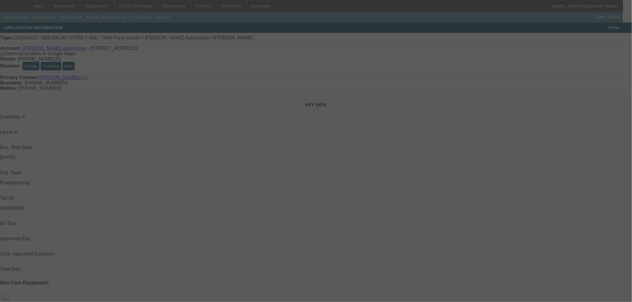
select select "0"
select select "2"
select select "0"
select select "6"
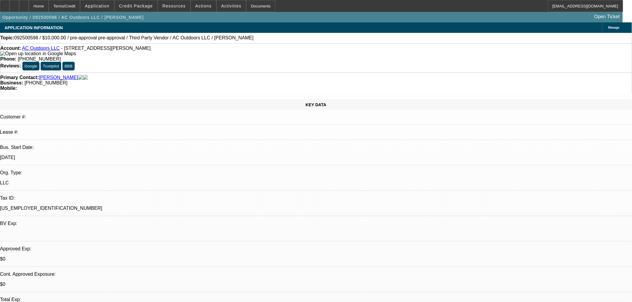
select select "0"
select select "2"
select select "0"
select select "6"
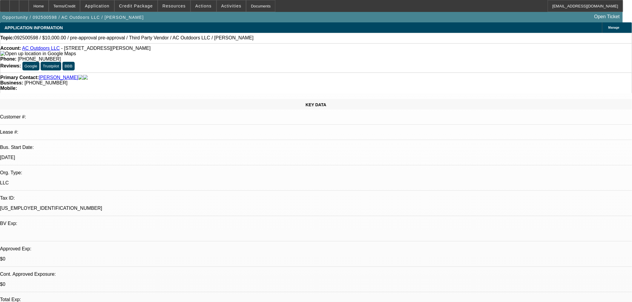
select select "0"
select select "2"
select select "0"
select select "6"
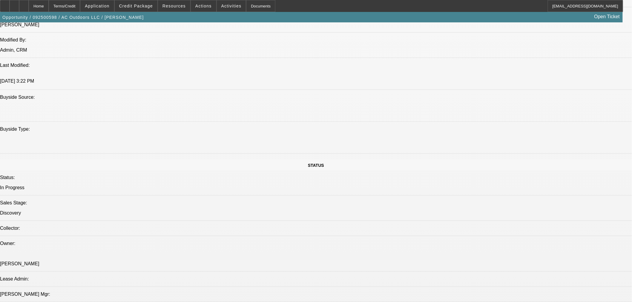
scroll to position [696, 0]
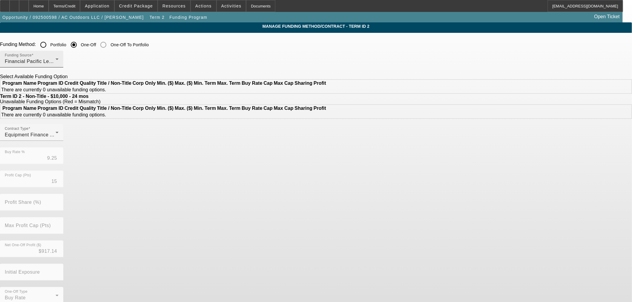
click at [56, 60] on div "Financial Pacific Leasing, Inc." at bounding box center [30, 61] width 51 height 7
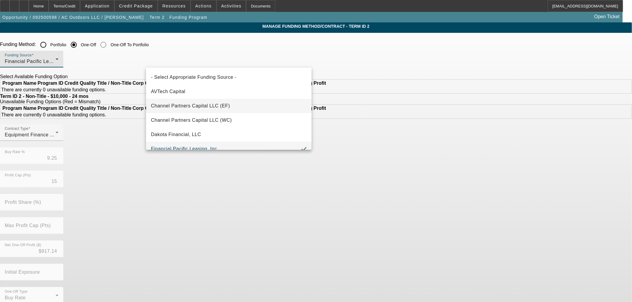
scroll to position [6, 0]
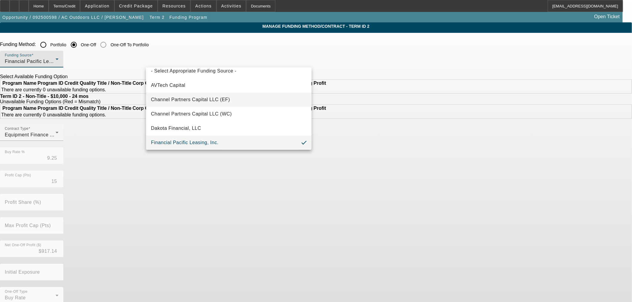
click at [218, 98] on span "Channel Partners Capital LLC (EF)" at bounding box center [190, 99] width 79 height 7
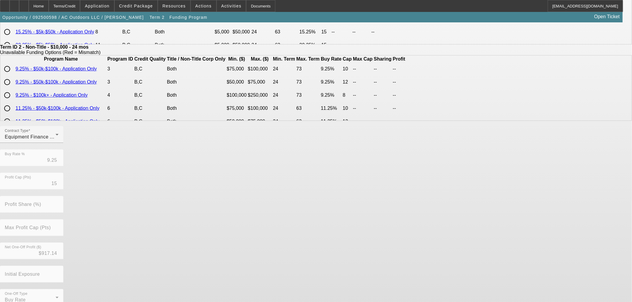
scroll to position [107, 0]
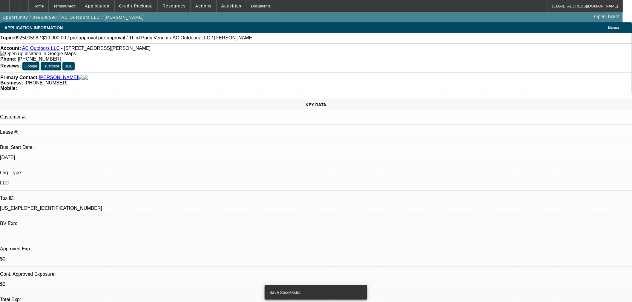
select select "0"
select select "2"
select select "0"
select select "6"
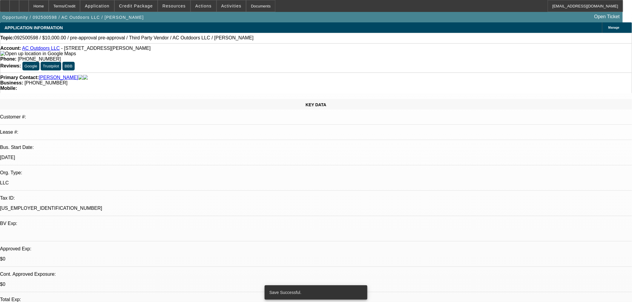
select select "0"
select select "2"
select select "0"
select select "6"
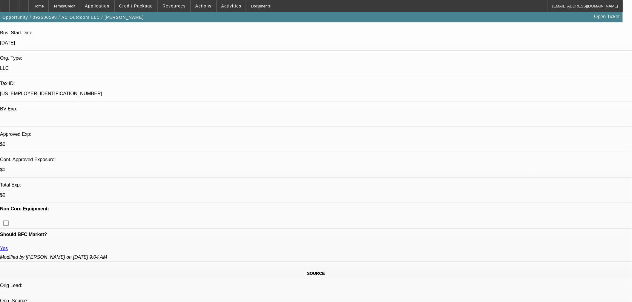
scroll to position [166, 0]
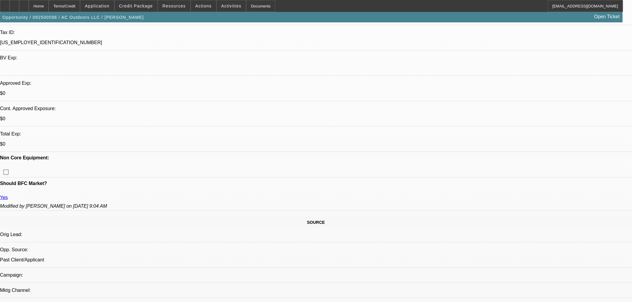
drag, startPoint x: 141, startPoint y: 183, endPoint x: 128, endPoint y: 170, distance: 18.2
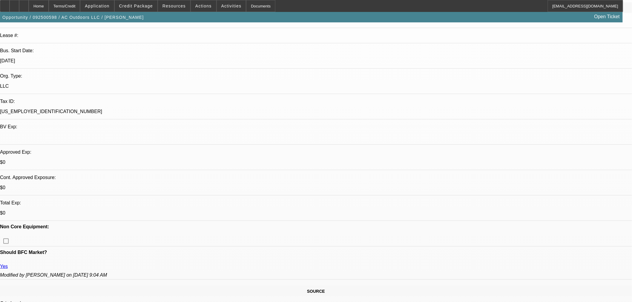
scroll to position [99, 0]
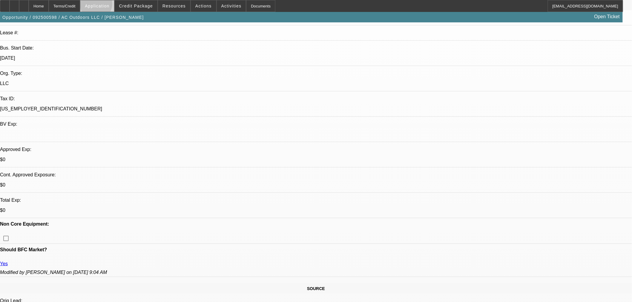
click at [109, 5] on span "Application" at bounding box center [97, 6] width 24 height 5
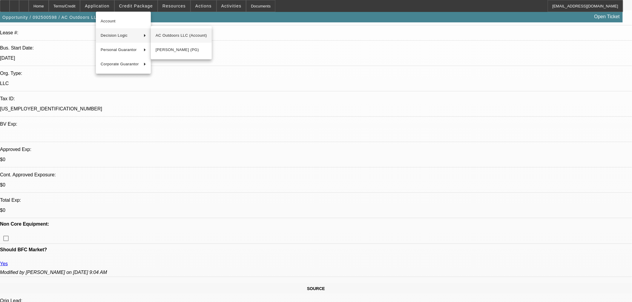
click at [165, 37] on span "AC Outdoors LLC (Account)" at bounding box center [181, 35] width 51 height 7
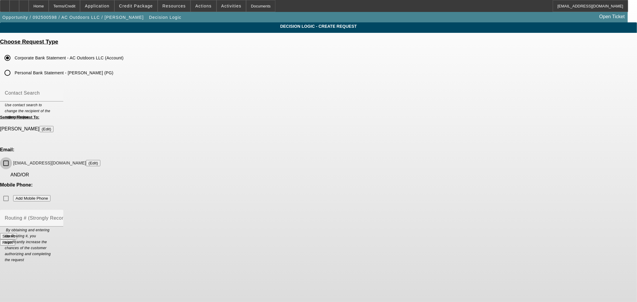
click at [12, 157] on input "acoutdoorsllc@yahoo.com (Edit)" at bounding box center [6, 163] width 12 height 12
drag, startPoint x: 304, startPoint y: 149, endPoint x: 254, endPoint y: 148, distance: 50.7
click at [100, 160] on label "acoutdoorsllc@yahoo.com (Edit)" at bounding box center [56, 163] width 88 height 6
click at [215, 139] on div "Decision Logic - Create Request Choose Request Type Corporate Bank Statement - …" at bounding box center [318, 136] width 637 height 229
click at [330, 233] on div "Submit" at bounding box center [318, 236] width 637 height 6
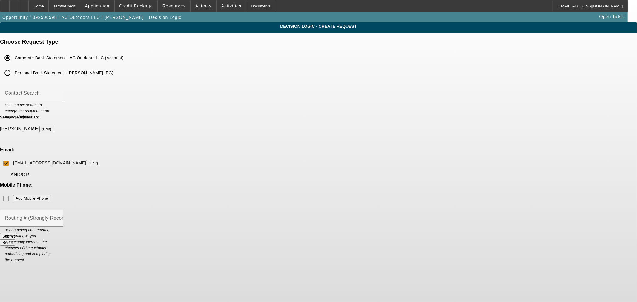
click at [17, 233] on button "Submit" at bounding box center [8, 236] width 17 height 6
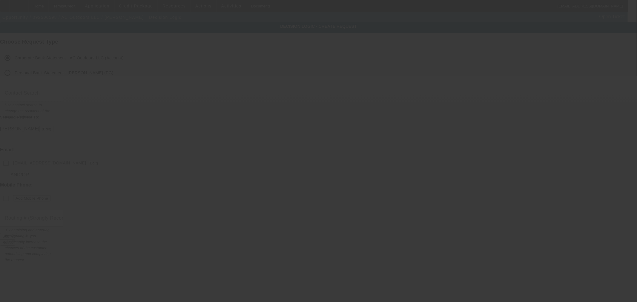
checkbox input "false"
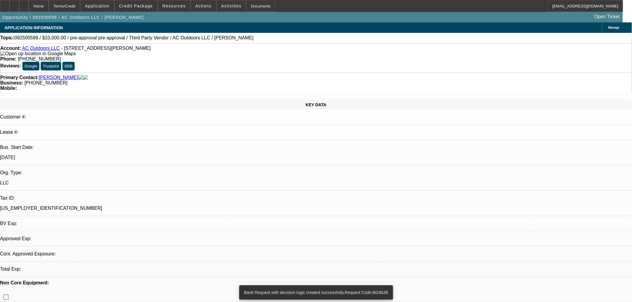
select select "0"
select select "2"
select select "0"
select select "6"
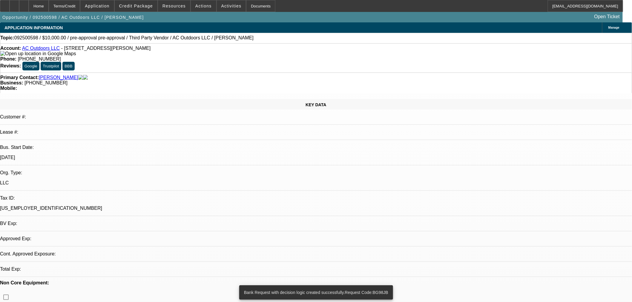
select select "0"
select select "2"
select select "0"
select select "6"
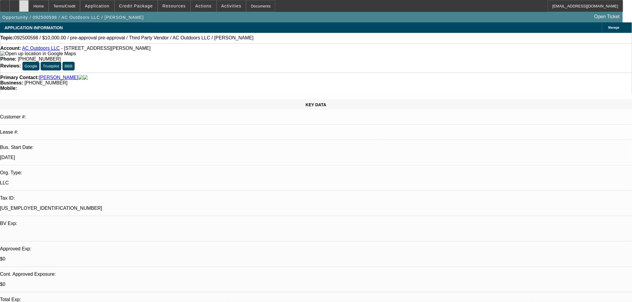
click at [29, 7] on div at bounding box center [24, 6] width 10 height 12
select select "0"
select select "2"
select select "0"
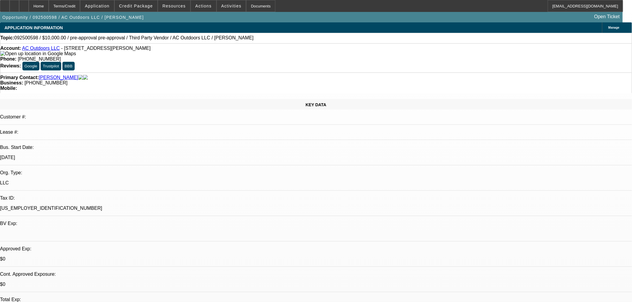
select select "6"
select select "0"
select select "2"
select select "0"
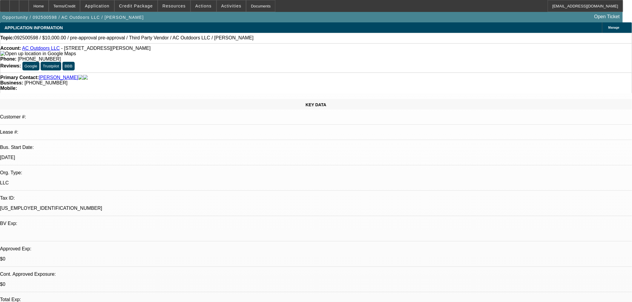
select select "6"
click at [29, 4] on div at bounding box center [24, 6] width 10 height 12
select select "0"
select select "2"
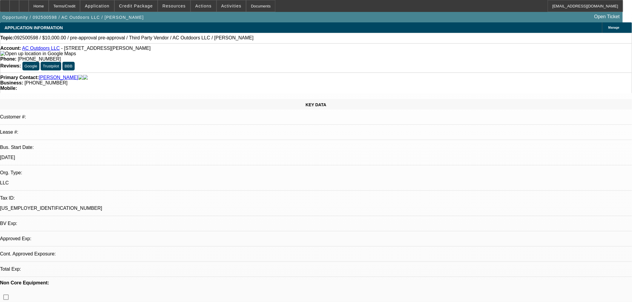
select select "0"
select select "6"
select select "0"
select select "2"
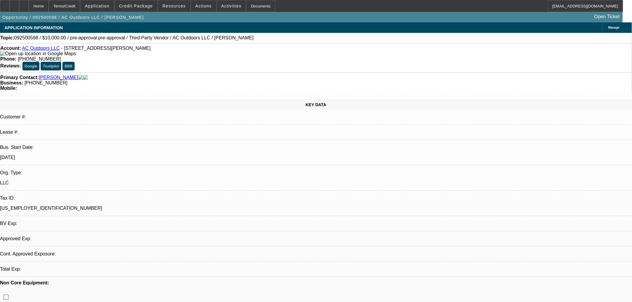
select select "0"
select select "6"
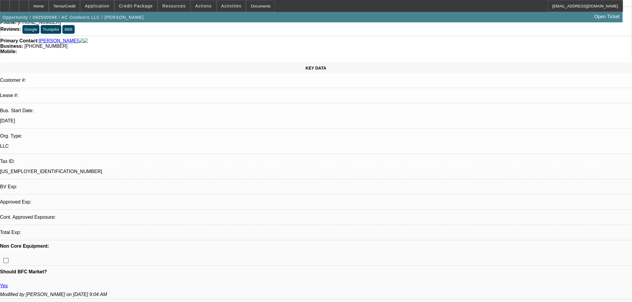
scroll to position [99, 0]
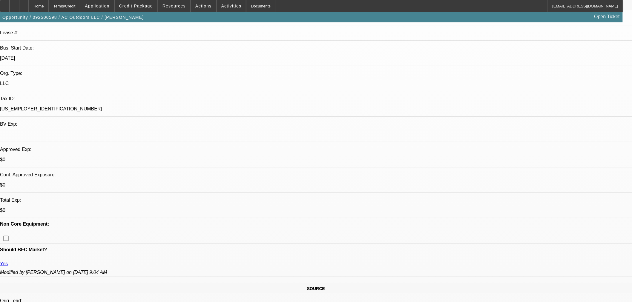
drag, startPoint x: 308, startPoint y: 159, endPoint x: 314, endPoint y: 159, distance: 5.7
click at [96, 10] on span at bounding box center [96, 6] width 33 height 14
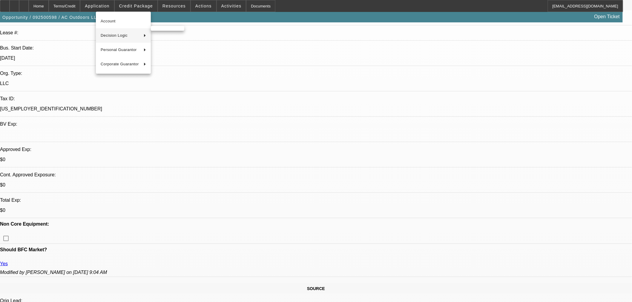
click at [123, 33] on span "Decision Logic" at bounding box center [120, 35] width 38 height 7
click at [182, 32] on span "AC Outdoors LLC (Account)" at bounding box center [181, 35] width 51 height 7
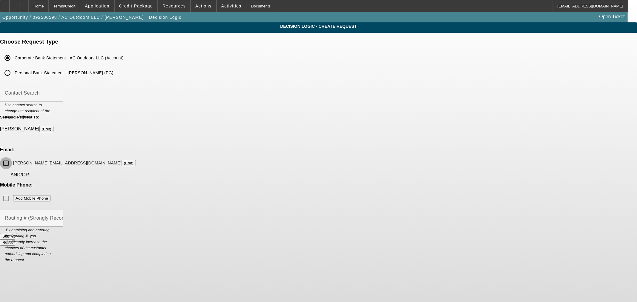
click at [12, 157] on input "andrew@acoutdoorsllc.com (Edit)" at bounding box center [6, 163] width 12 height 12
checkbox input "true"
click at [17, 233] on button "Submit" at bounding box center [8, 236] width 17 height 6
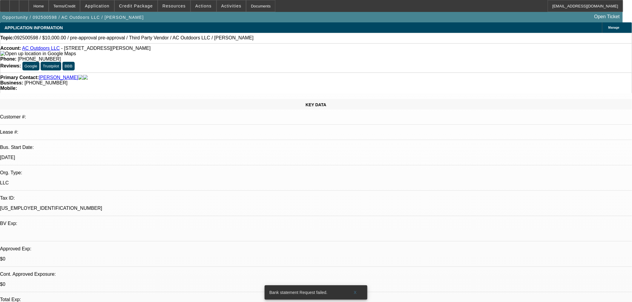
select select "0"
select select "2"
select select "0"
select select "6"
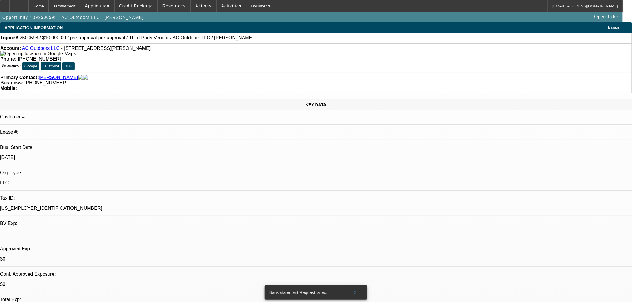
select select "0"
select select "2"
select select "0"
select select "6"
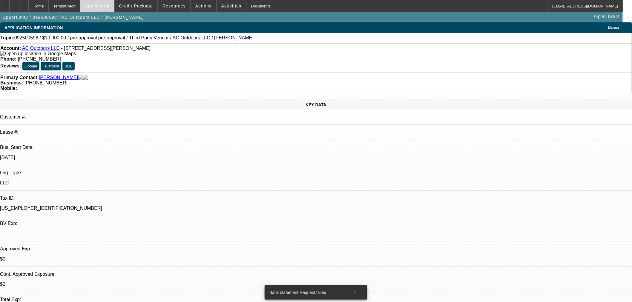
click at [109, 7] on span "Application" at bounding box center [97, 6] width 24 height 5
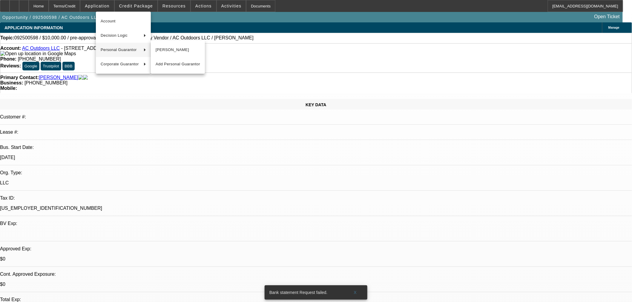
click at [433, 26] on div at bounding box center [316, 151] width 632 height 302
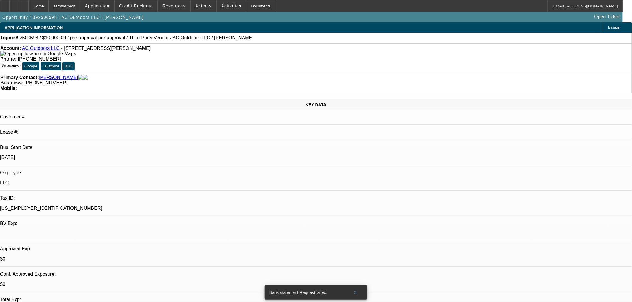
click at [124, 5] on span at bounding box center [136, 6] width 43 height 14
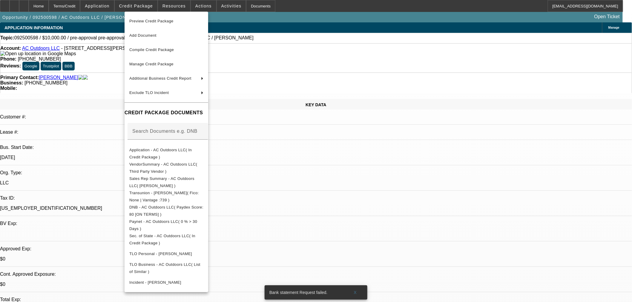
click at [111, 5] on div at bounding box center [316, 151] width 632 height 302
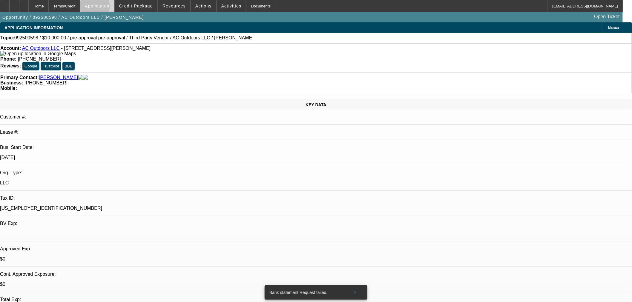
click at [109, 8] on span "Application" at bounding box center [97, 6] width 24 height 5
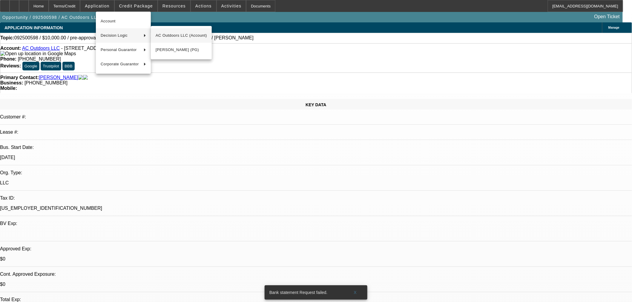
click at [164, 32] on span "AC Outdoors LLC (Account)" at bounding box center [181, 35] width 51 height 7
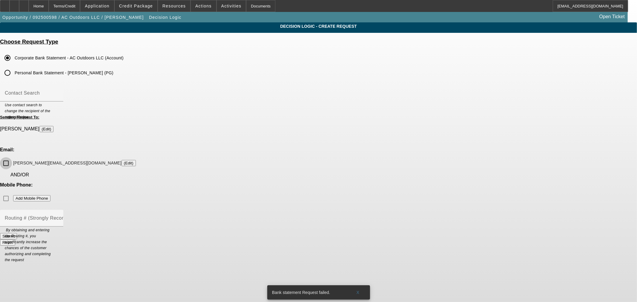
click at [12, 157] on input "andrew@acoutdoorsllc.com (Edit)" at bounding box center [6, 163] width 12 height 12
checkbox input "true"
click at [113, 71] on label "Personal Bank Statement - Andrew Chema (PG)" at bounding box center [63, 73] width 100 height 6
click at [13, 71] on input "Personal Bank Statement - Andrew Chema (PG)" at bounding box center [7, 73] width 12 height 12
click at [124, 58] on label "Corporate Bank Statement - AC Outdoors LLC (Account)" at bounding box center [68, 58] width 110 height 6
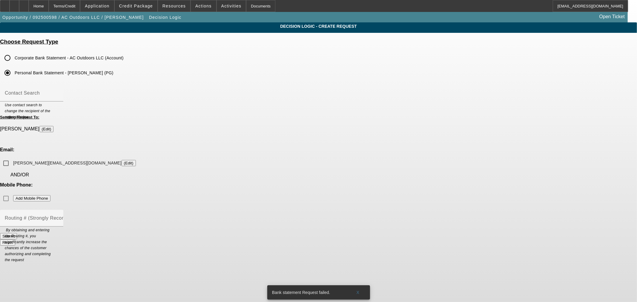
click at [13, 58] on input "Corporate Bank Statement - AC Outdoors LLC (Account)" at bounding box center [7, 58] width 12 height 12
click at [12, 157] on input "andrew@acoutdoorsllc.com (Edit)" at bounding box center [6, 163] width 12 height 12
click at [17, 233] on button "Submit" at bounding box center [8, 236] width 17 height 6
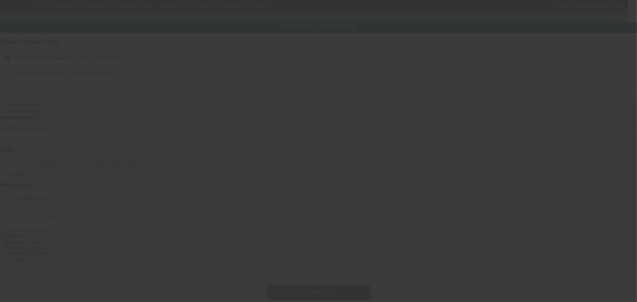
checkbox input "false"
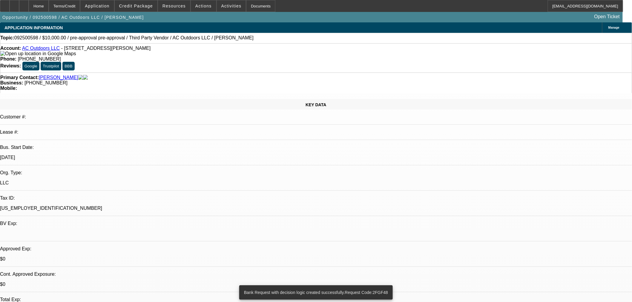
select select "0"
select select "2"
select select "0"
select select "6"
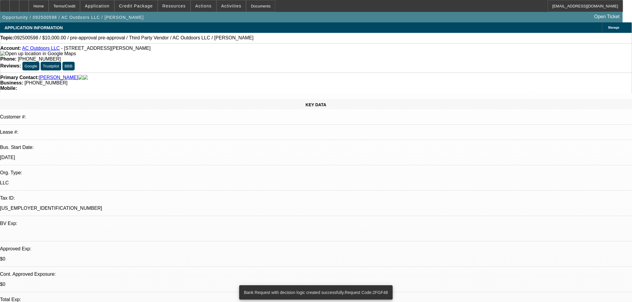
select select "0"
select select "2"
select select "0"
select select "6"
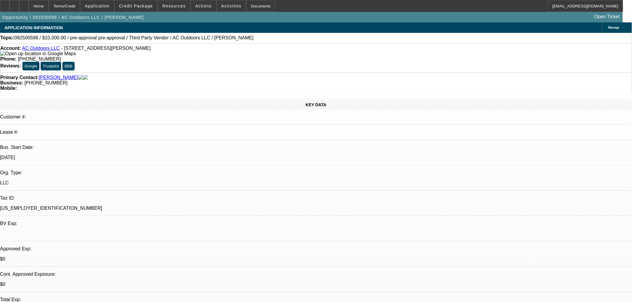
drag, startPoint x: 465, startPoint y: 67, endPoint x: 461, endPoint y: 52, distance: 16.0
drag, startPoint x: 491, startPoint y: 27, endPoint x: 497, endPoint y: 32, distance: 7.4
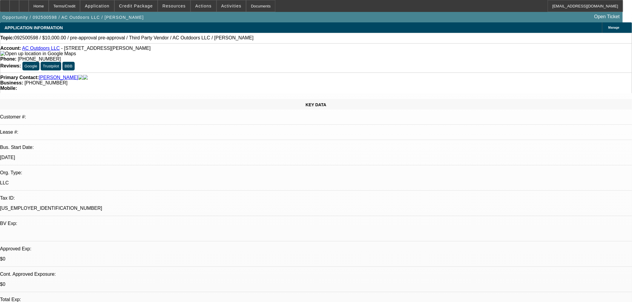
drag, startPoint x: 504, startPoint y: 100, endPoint x: 499, endPoint y: 119, distance: 19.3
radio input "true"
type textarea "G"
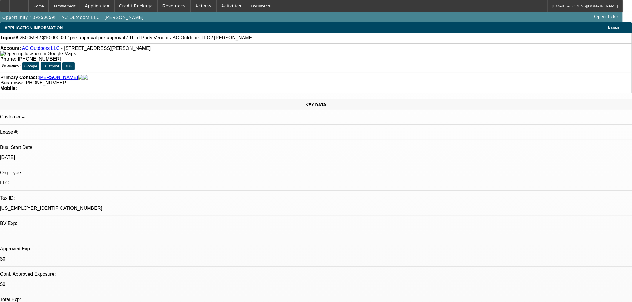
paste textarea "andrew@acoutdoorsllc.com>"
drag, startPoint x: 588, startPoint y: 140, endPoint x: 480, endPoint y: 109, distance: 112.5
type textarea "andrew@acoutdoorsllc.com - Has 6 different bank accnts so trying DL."
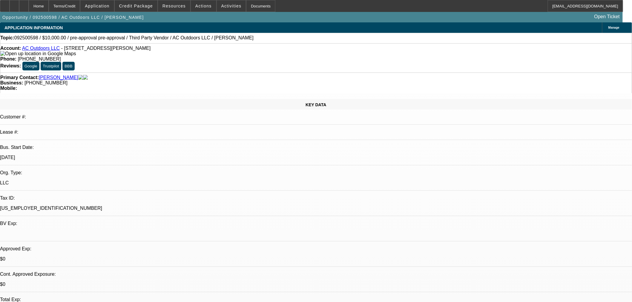
radio input "true"
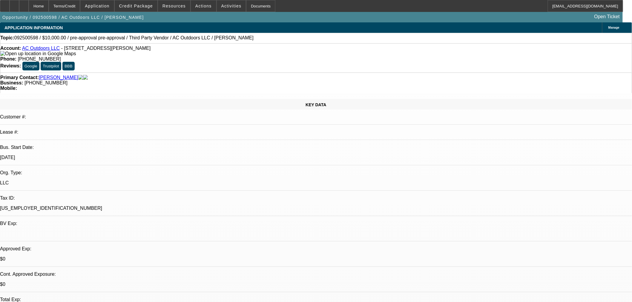
drag, startPoint x: 544, startPoint y: 76, endPoint x: 542, endPoint y: 83, distance: 7.7
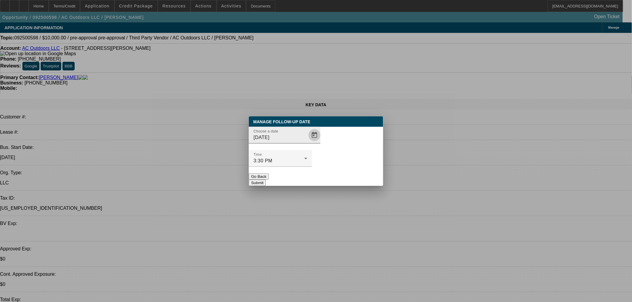
click at [307, 142] on span "Open calendar" at bounding box center [314, 135] width 14 height 14
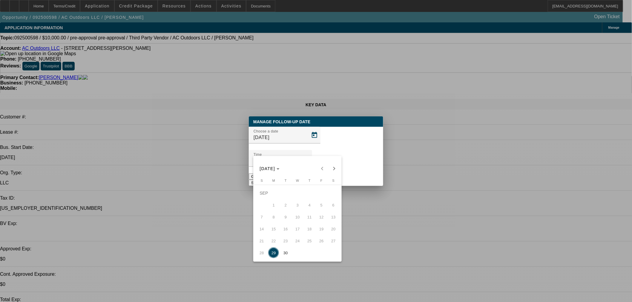
click at [284, 258] on span "30" at bounding box center [285, 252] width 11 height 11
type input "[DATE]"
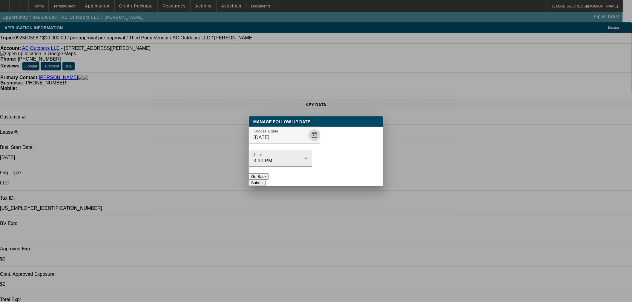
click at [266, 180] on button "Submit" at bounding box center [257, 183] width 17 height 6
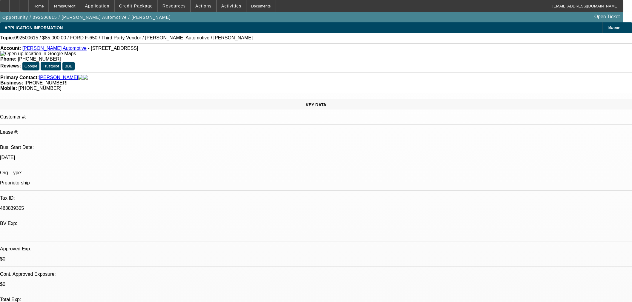
select select "0"
select select "2"
select select "0"
select select "6"
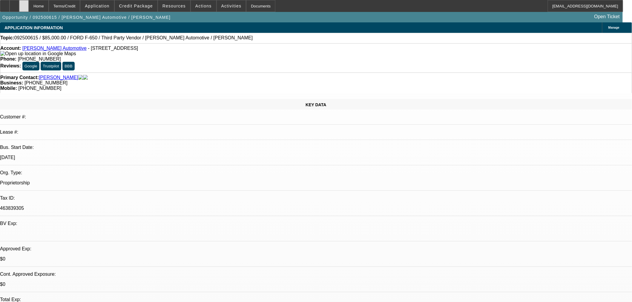
click at [24, 4] on icon at bounding box center [24, 4] width 0 height 0
select select "0"
select select "2"
select select "0"
select select "1"
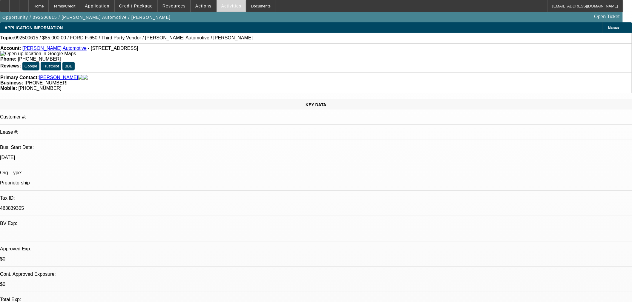
select select "2"
select select "6"
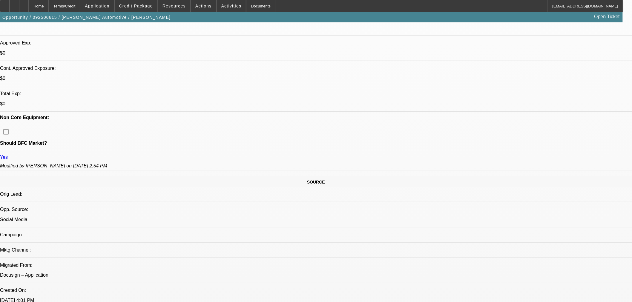
scroll to position [199, 0]
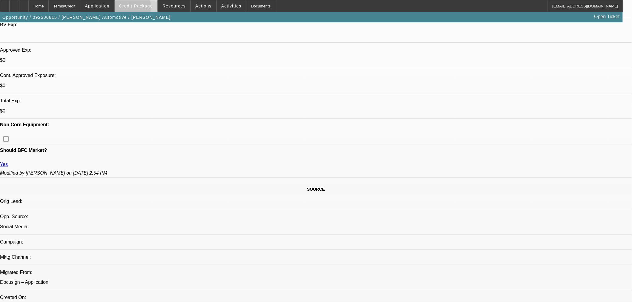
click at [133, 8] on span at bounding box center [136, 6] width 43 height 14
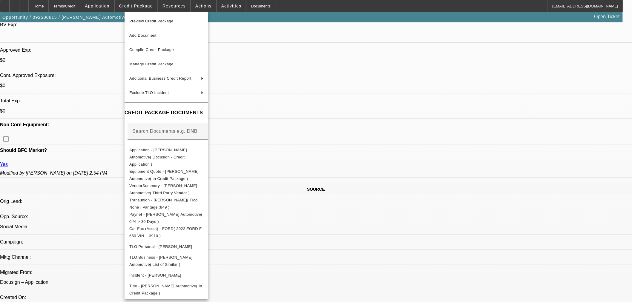
click at [306, 143] on div at bounding box center [316, 151] width 632 height 302
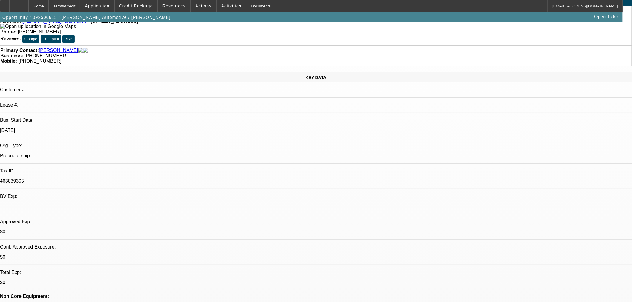
scroll to position [0, 0]
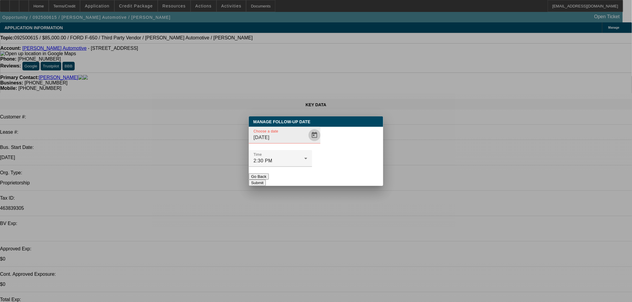
click at [310, 142] on span "Open calendar" at bounding box center [314, 135] width 14 height 14
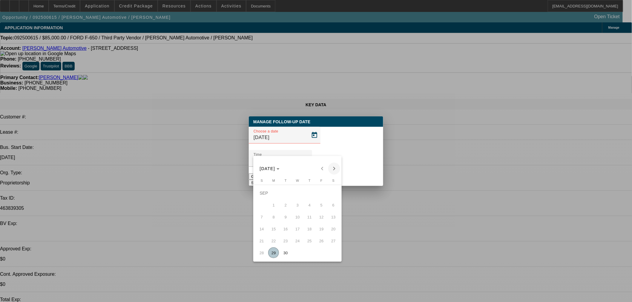
click at [331, 167] on span "Next month" at bounding box center [334, 169] width 12 height 12
click at [323, 167] on span "Previous month" at bounding box center [322, 169] width 12 height 12
click at [270, 253] on span "29" at bounding box center [273, 252] width 11 height 11
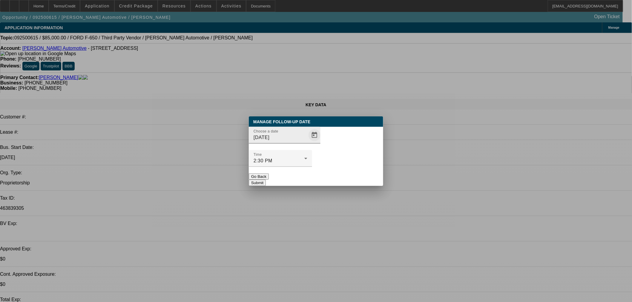
drag, startPoint x: 311, startPoint y: 152, endPoint x: 306, endPoint y: 150, distance: 5.5
click at [306, 150] on div "Choose a date [DATE]" at bounding box center [316, 138] width 134 height 23
click at [307, 142] on span "Open calendar" at bounding box center [314, 135] width 14 height 14
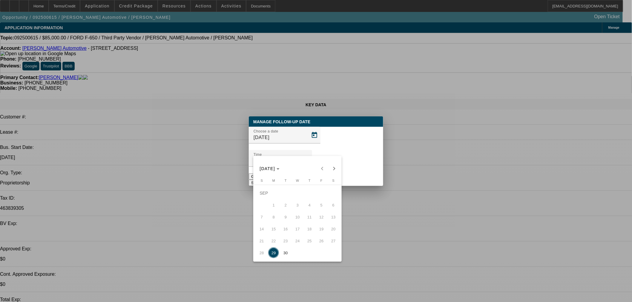
click at [284, 252] on span "30" at bounding box center [285, 252] width 11 height 11
type input "[DATE]"
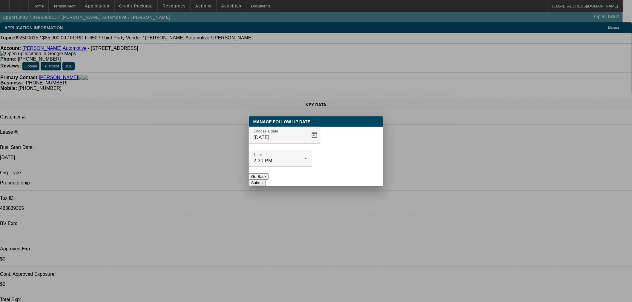
click at [266, 180] on button "Submit" at bounding box center [257, 183] width 17 height 6
